Goal: Information Seeking & Learning: Understand process/instructions

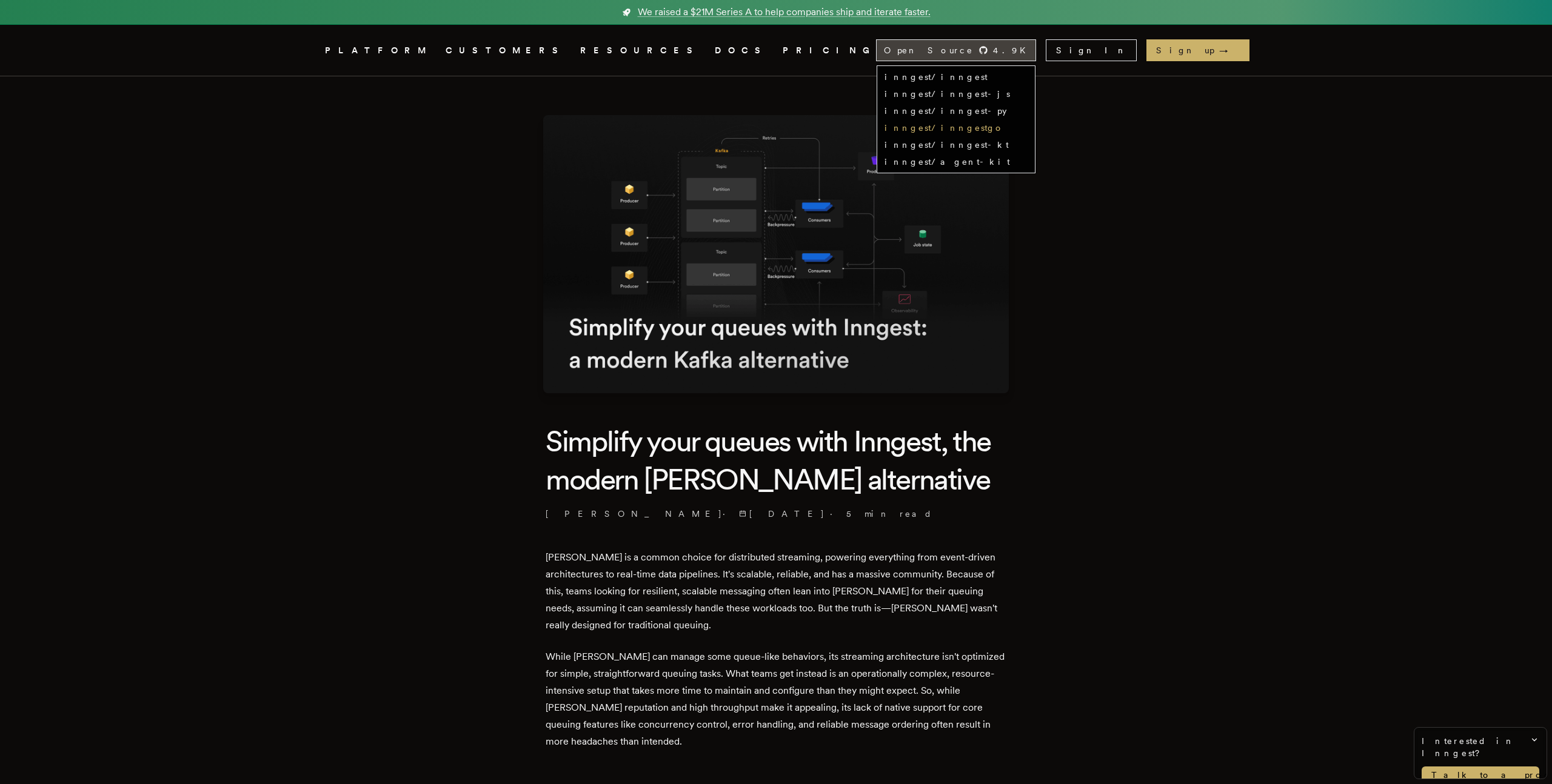
click at [1004, 124] on link "inngest/inngestgo" at bounding box center [945, 128] width 120 height 10
click at [783, 52] on link "PRICING" at bounding box center [829, 50] width 93 height 15
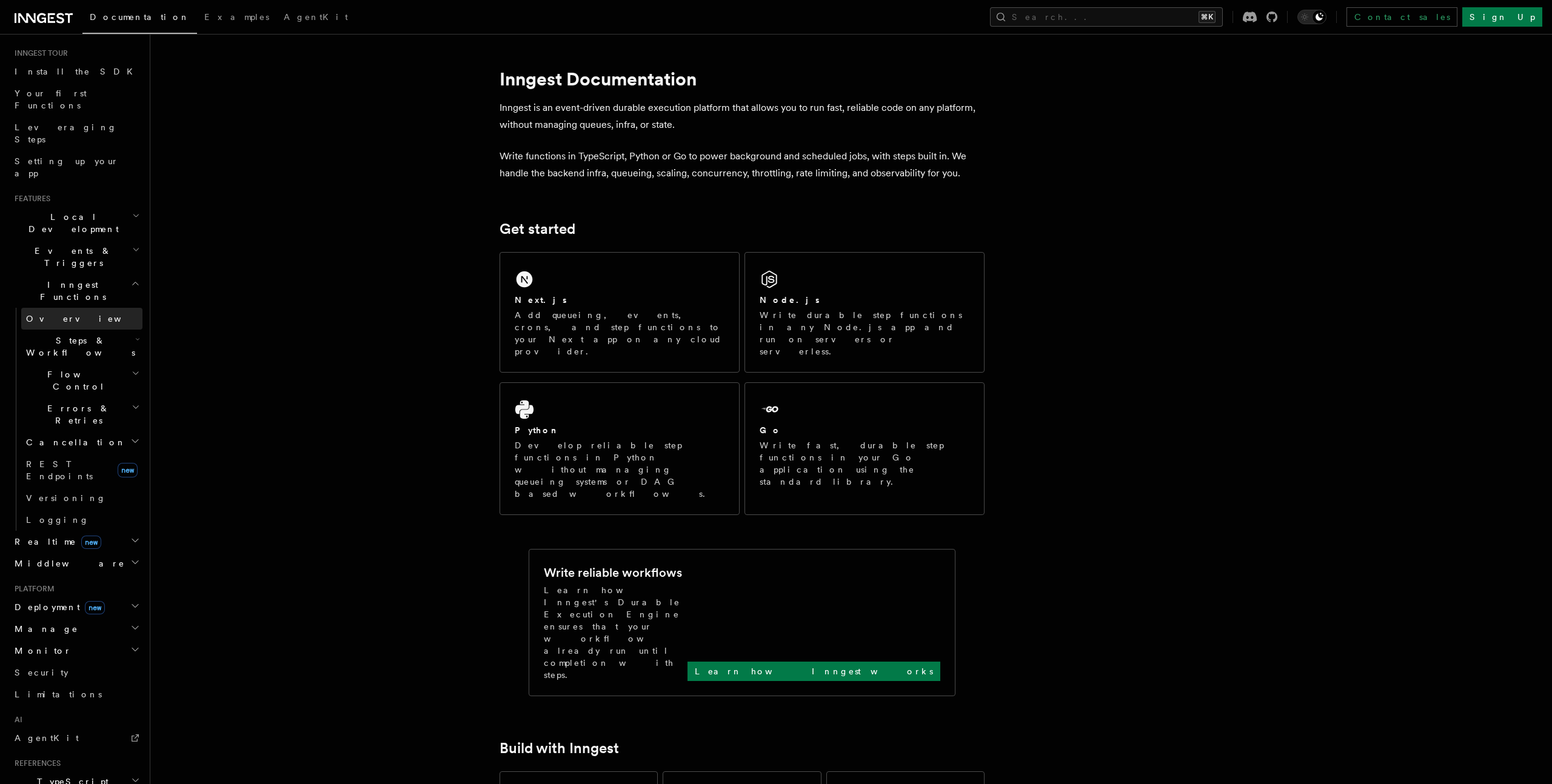
scroll to position [115, 0]
click at [49, 600] on span "Deployment new" at bounding box center [57, 605] width 95 height 12
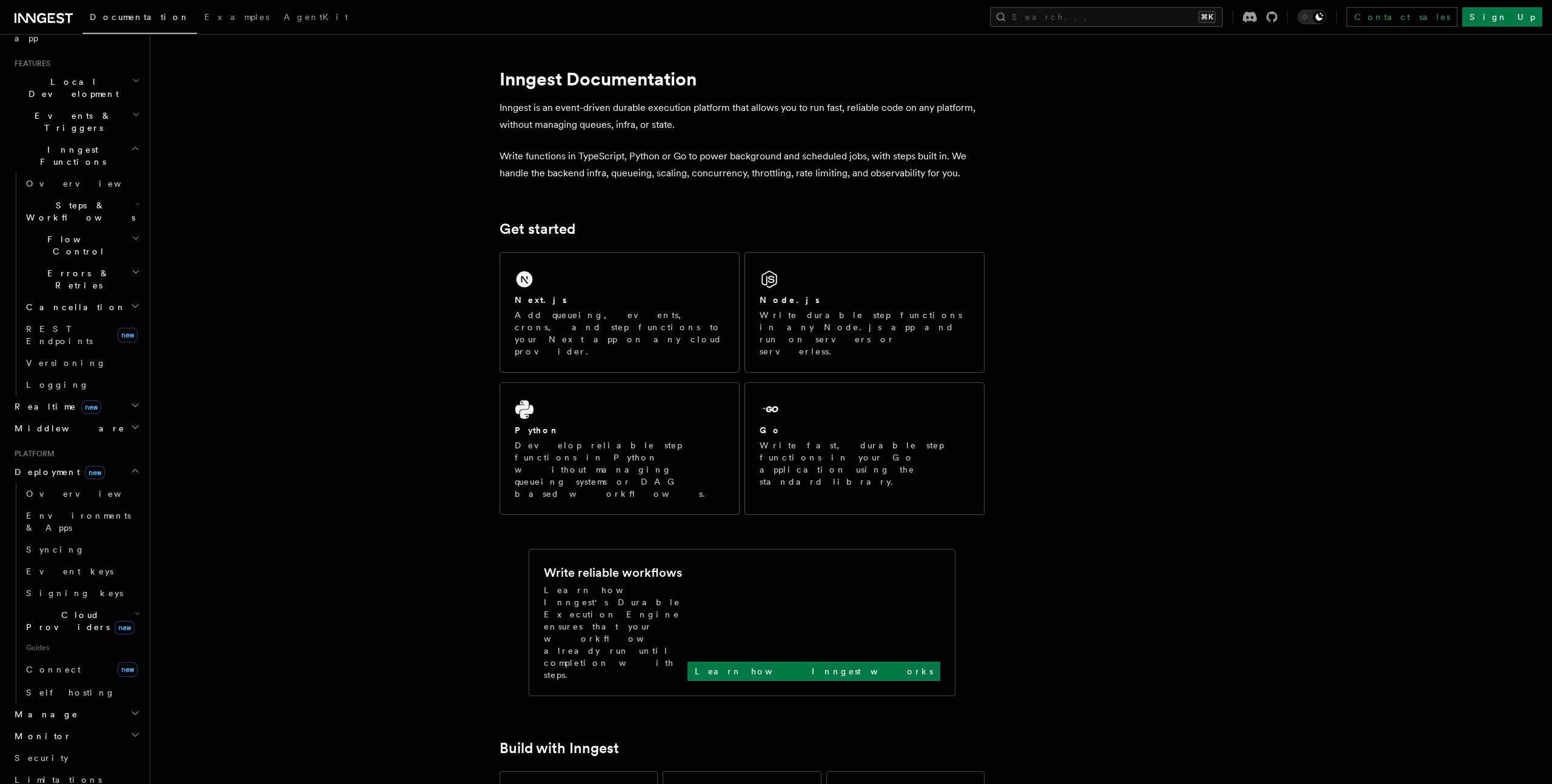
scroll to position [264, 0]
click at [66, 594] on span "Cloud Providers new" at bounding box center [78, 606] width 113 height 24
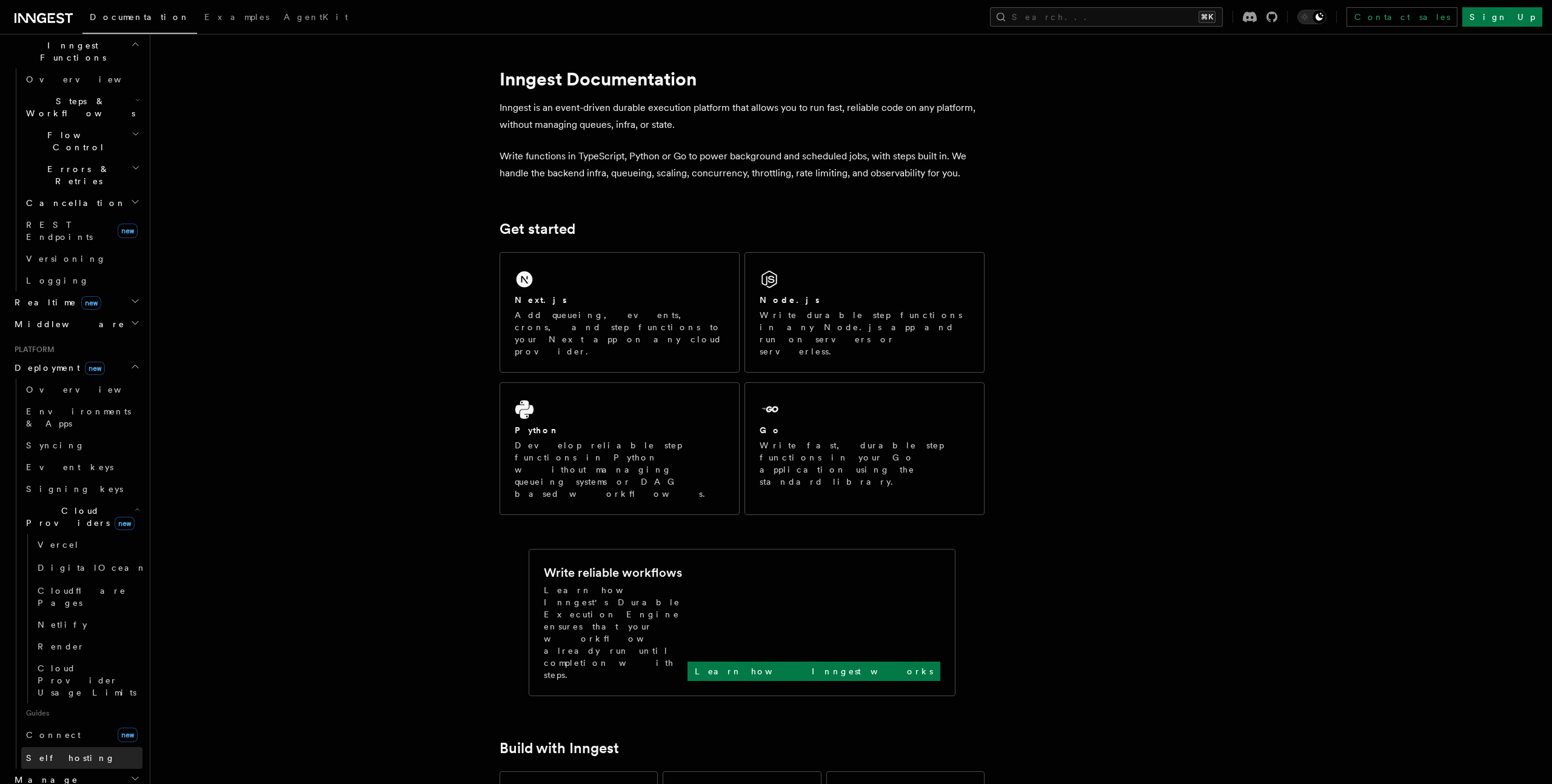
click at [53, 752] on span "Self hosting" at bounding box center [70, 757] width 89 height 12
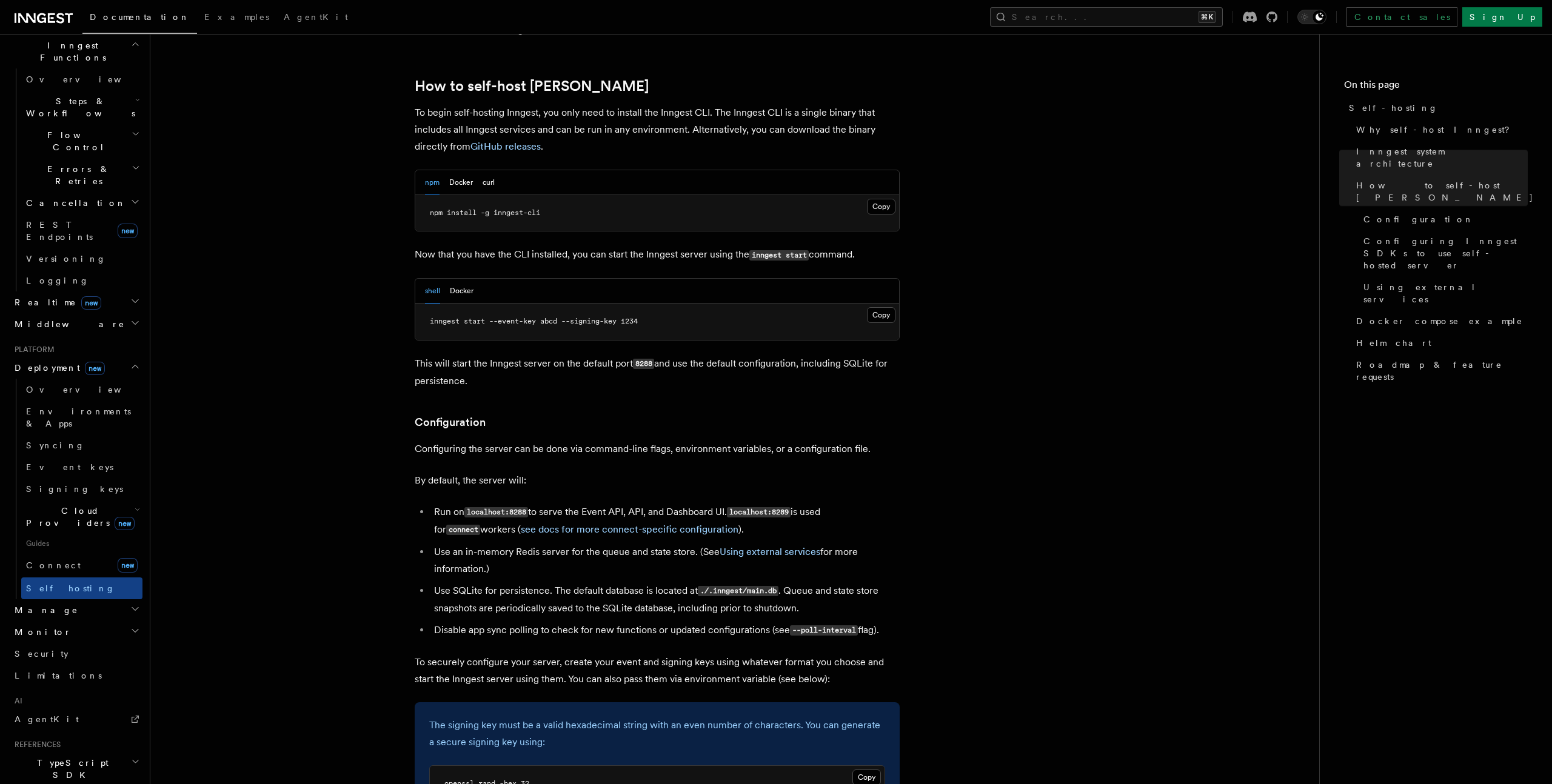
scroll to position [1194, 0]
click at [457, 277] on button "Docker" at bounding box center [461, 289] width 23 height 25
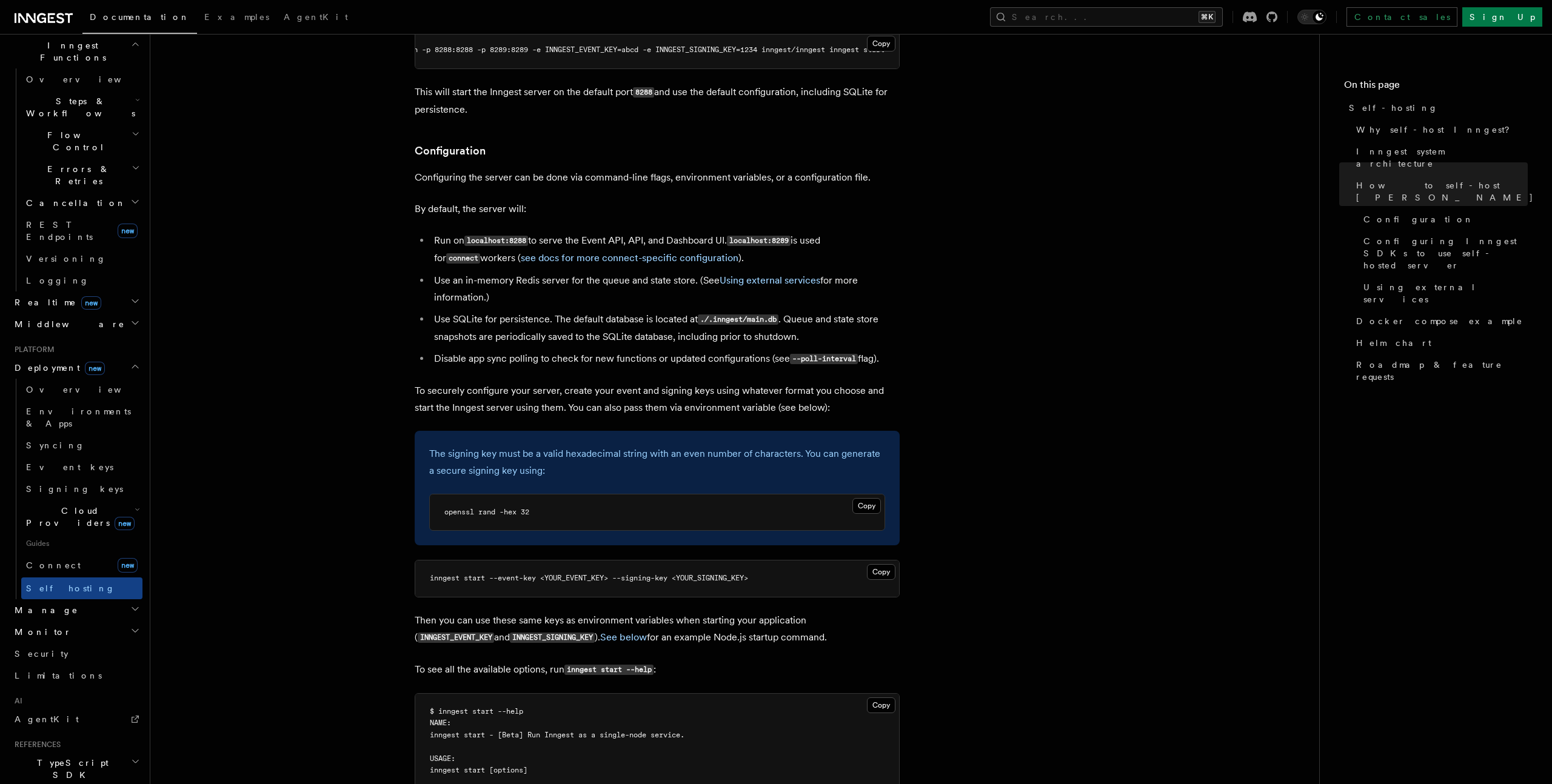
scroll to position [1469, 0]
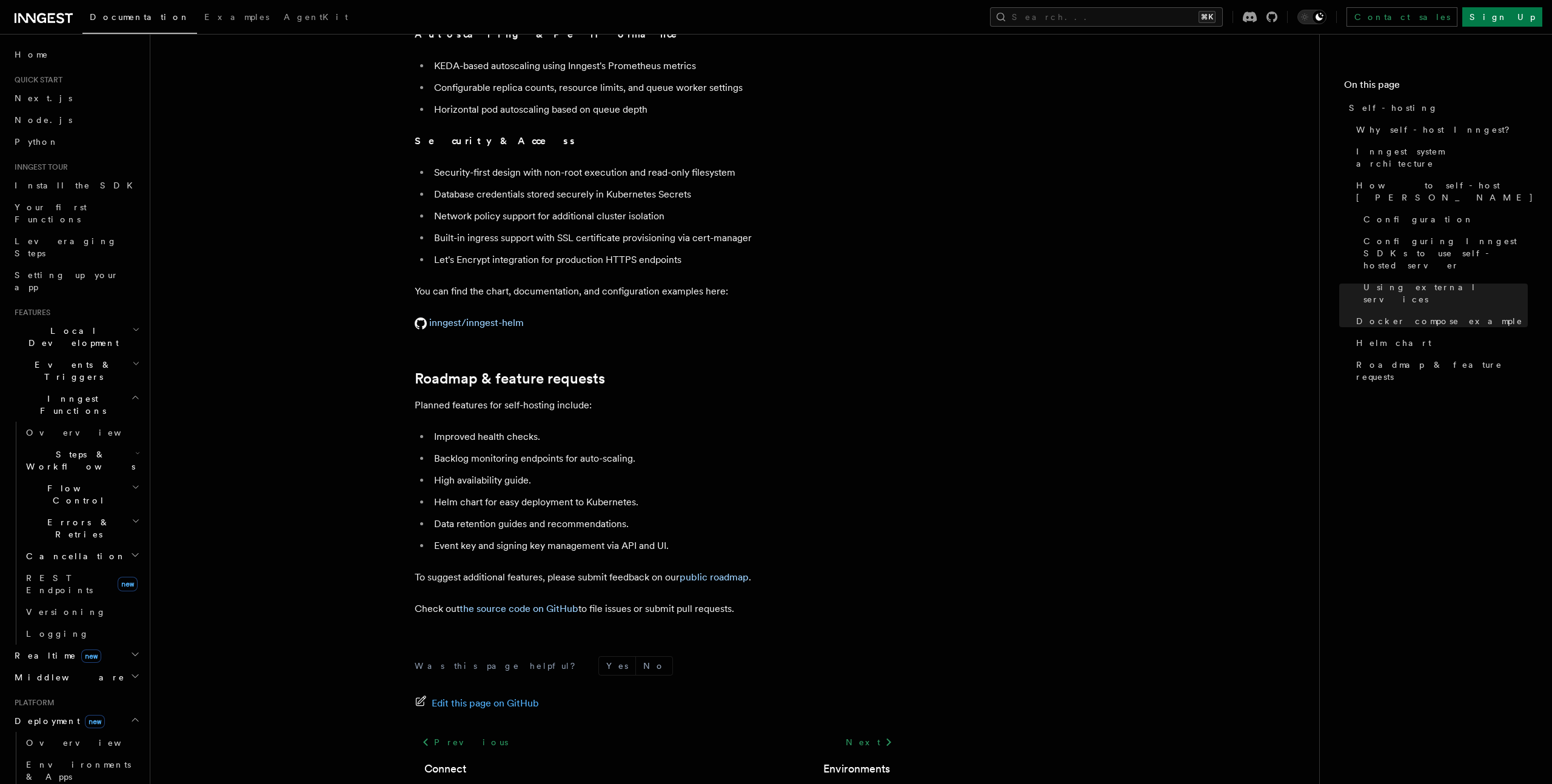
scroll to position [4377, 0]
click at [484, 314] on link "inngest/inngest-helm" at bounding box center [469, 319] width 109 height 11
